Goal: Ask a question

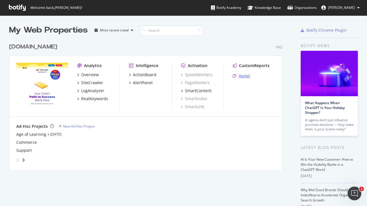
click at [239, 76] on div "Assist" at bounding box center [244, 76] width 11 height 6
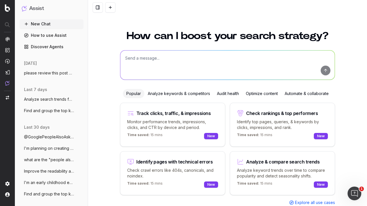
scroll to position [15, 0]
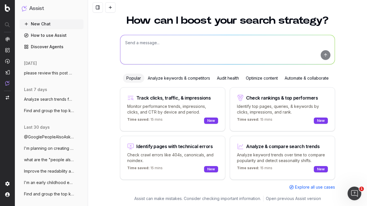
click at [284, 153] on p "Analyze keyword trends over time to compare popularity and detect seasonality s…" at bounding box center [282, 157] width 91 height 11
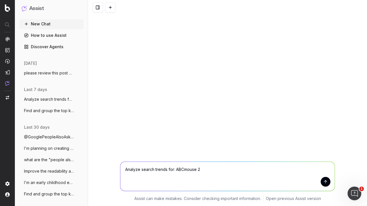
type textarea "Analyze search trends for: ABCmouse 2"
click at [326, 183] on button "submit" at bounding box center [326, 182] width 10 height 10
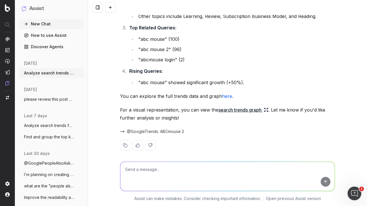
scroll to position [161, 0]
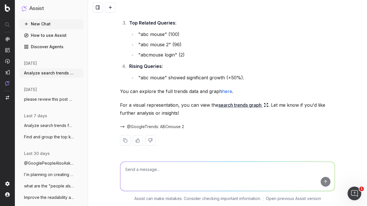
click at [226, 91] on link "here" at bounding box center [227, 92] width 10 height 6
